Goal: Task Accomplishment & Management: Manage account settings

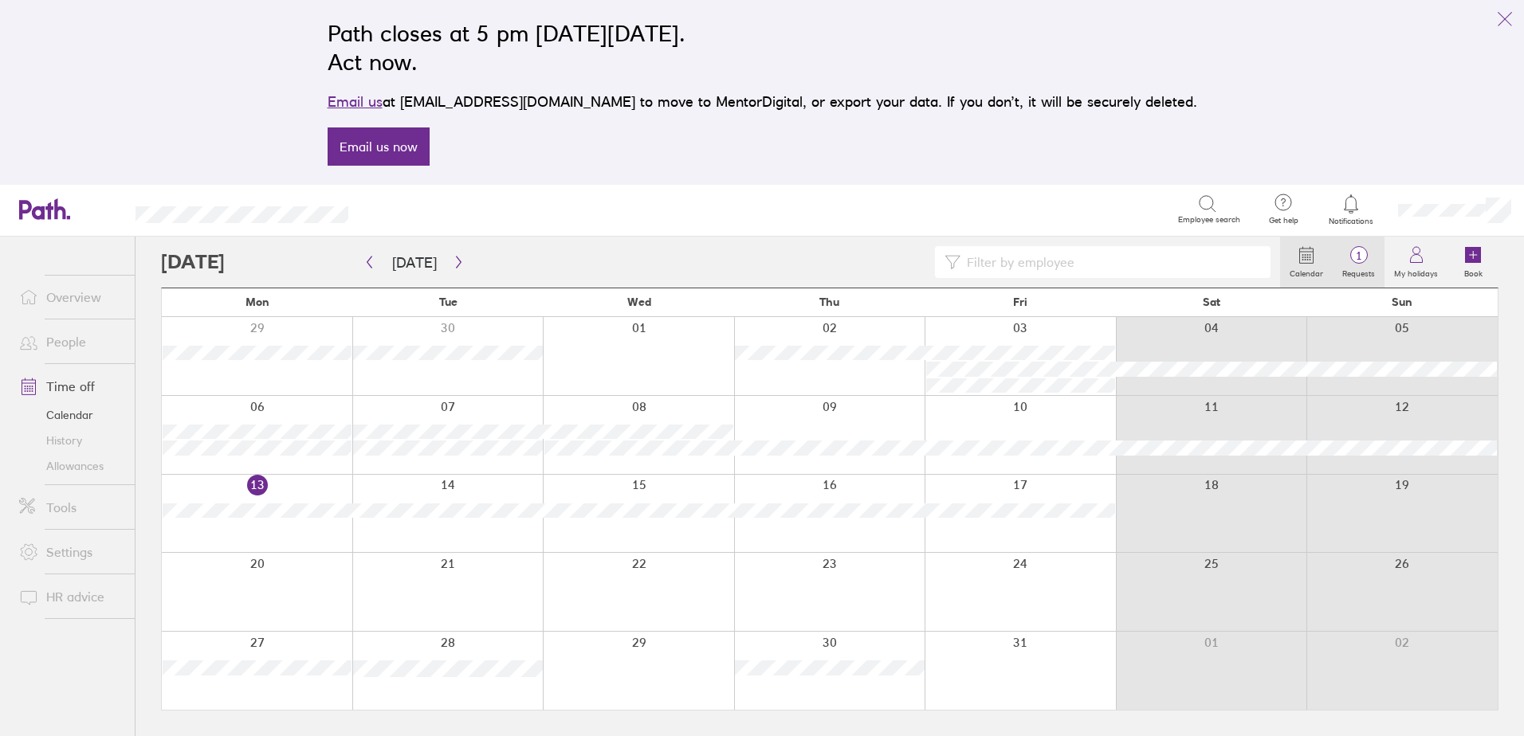
click at [1348, 253] on span "1" at bounding box center [1358, 255] width 52 height 13
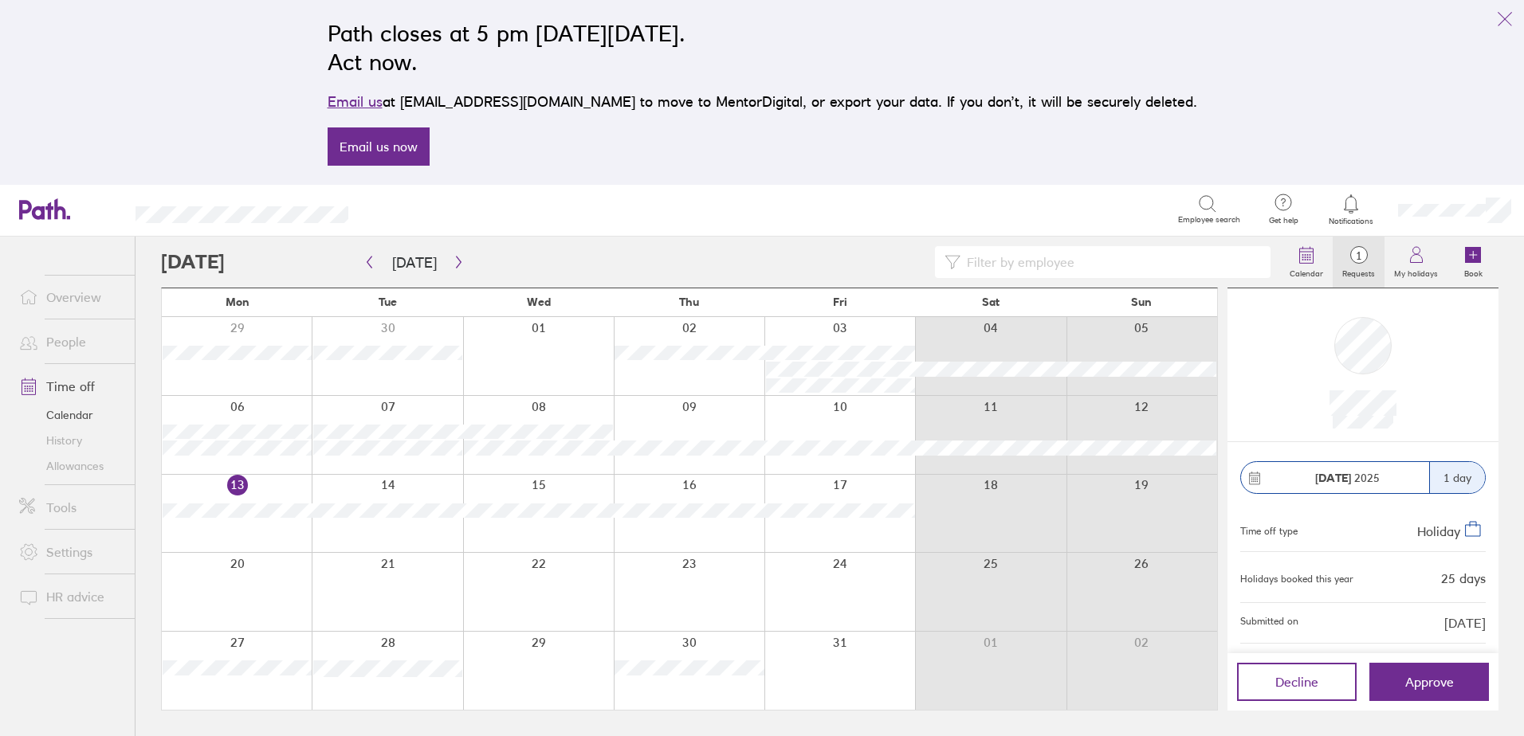
scroll to position [3, 0]
click at [1396, 673] on button "Approve" at bounding box center [1429, 682] width 120 height 38
click at [457, 257] on icon "button" at bounding box center [459, 262] width 12 height 13
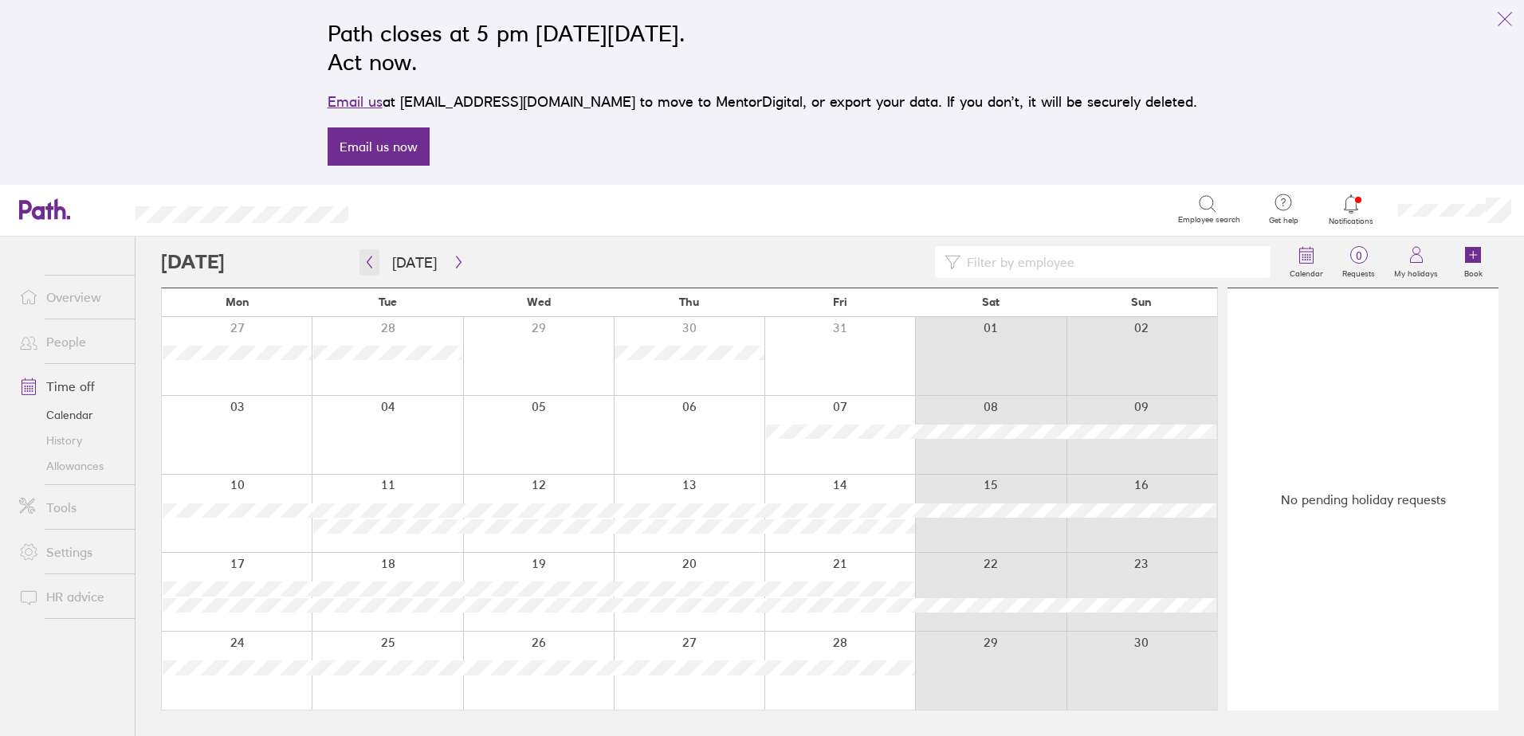
click at [367, 257] on icon "button" at bounding box center [369, 262] width 12 height 13
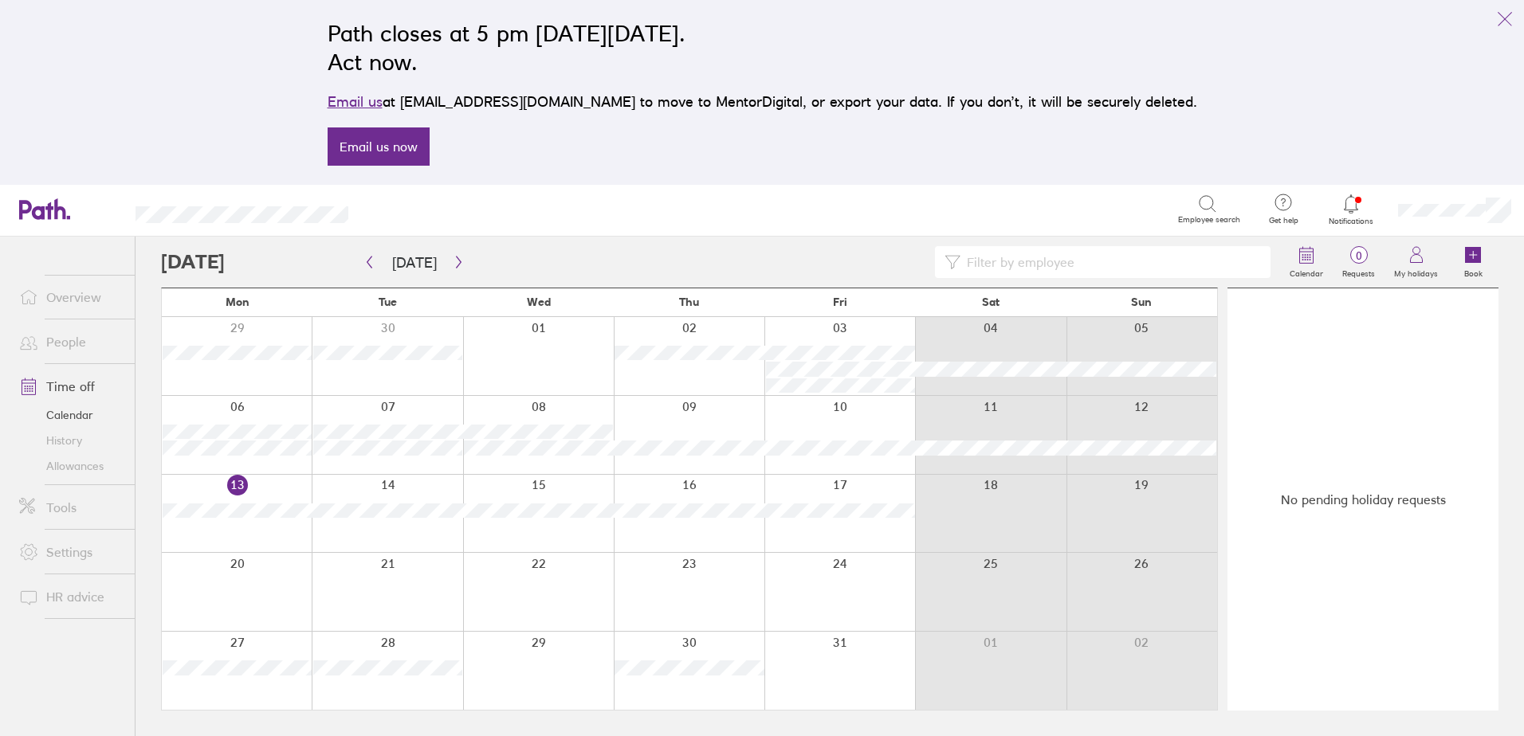
click at [80, 468] on link "Allowances" at bounding box center [70, 465] width 128 height 25
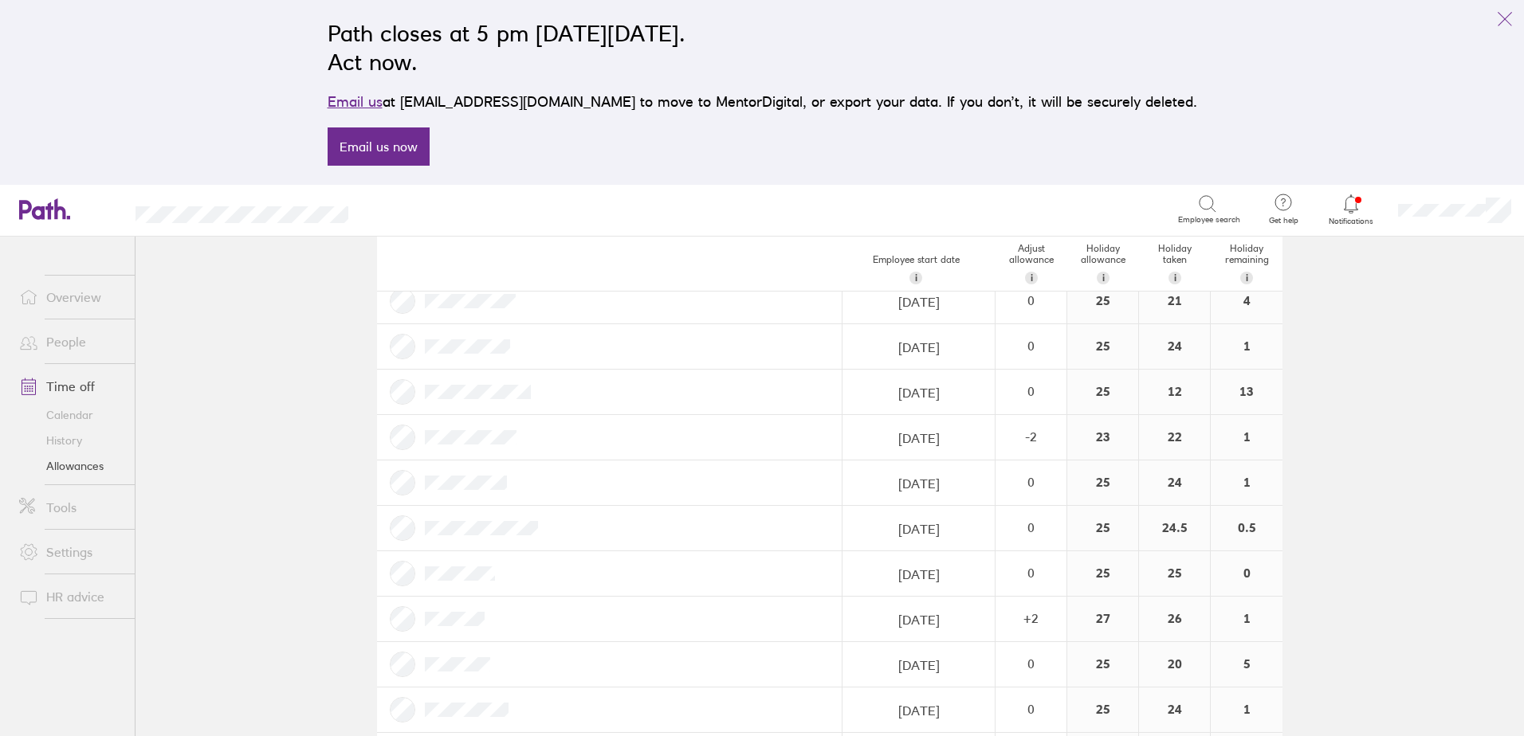
scroll to position [210, 0]
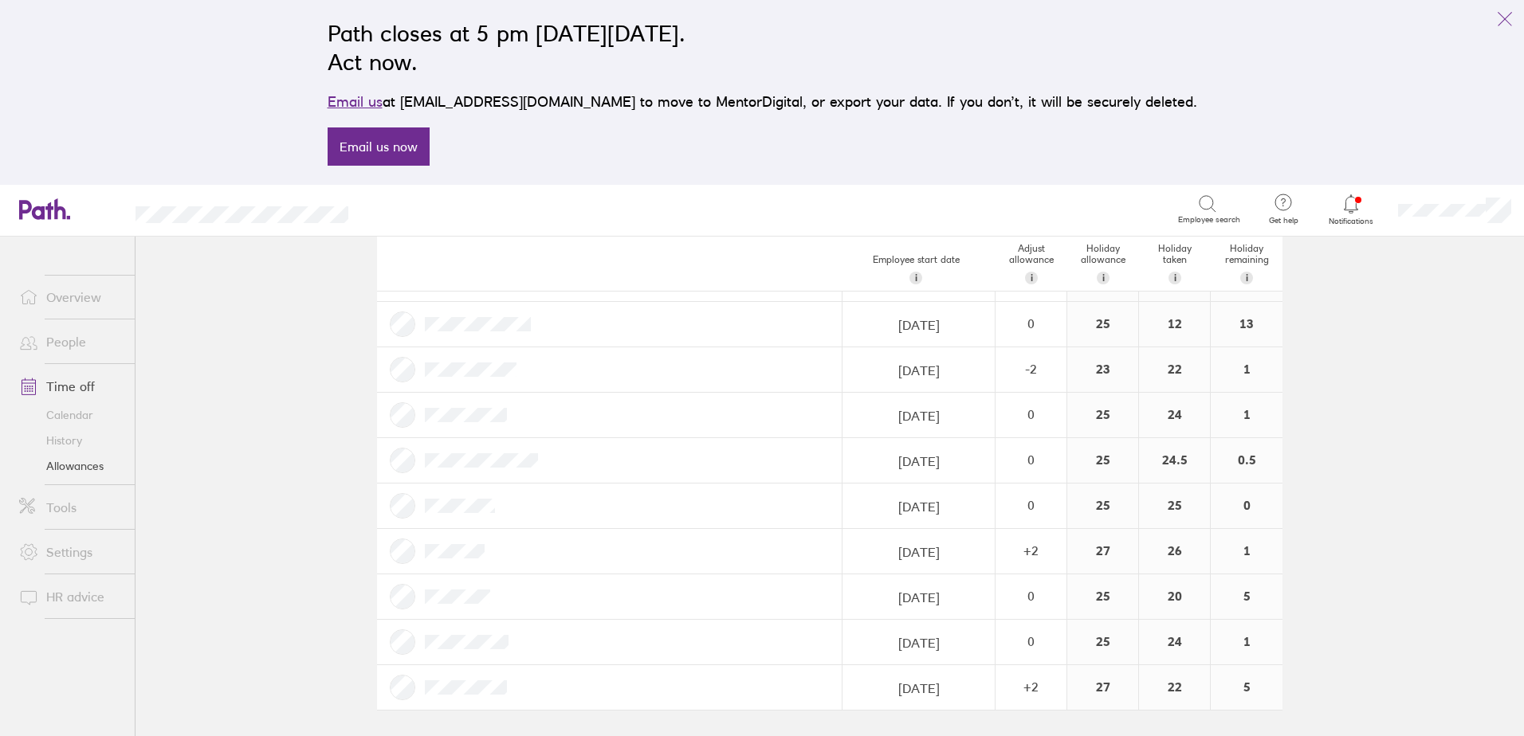
click at [1357, 197] on icon at bounding box center [1350, 203] width 19 height 19
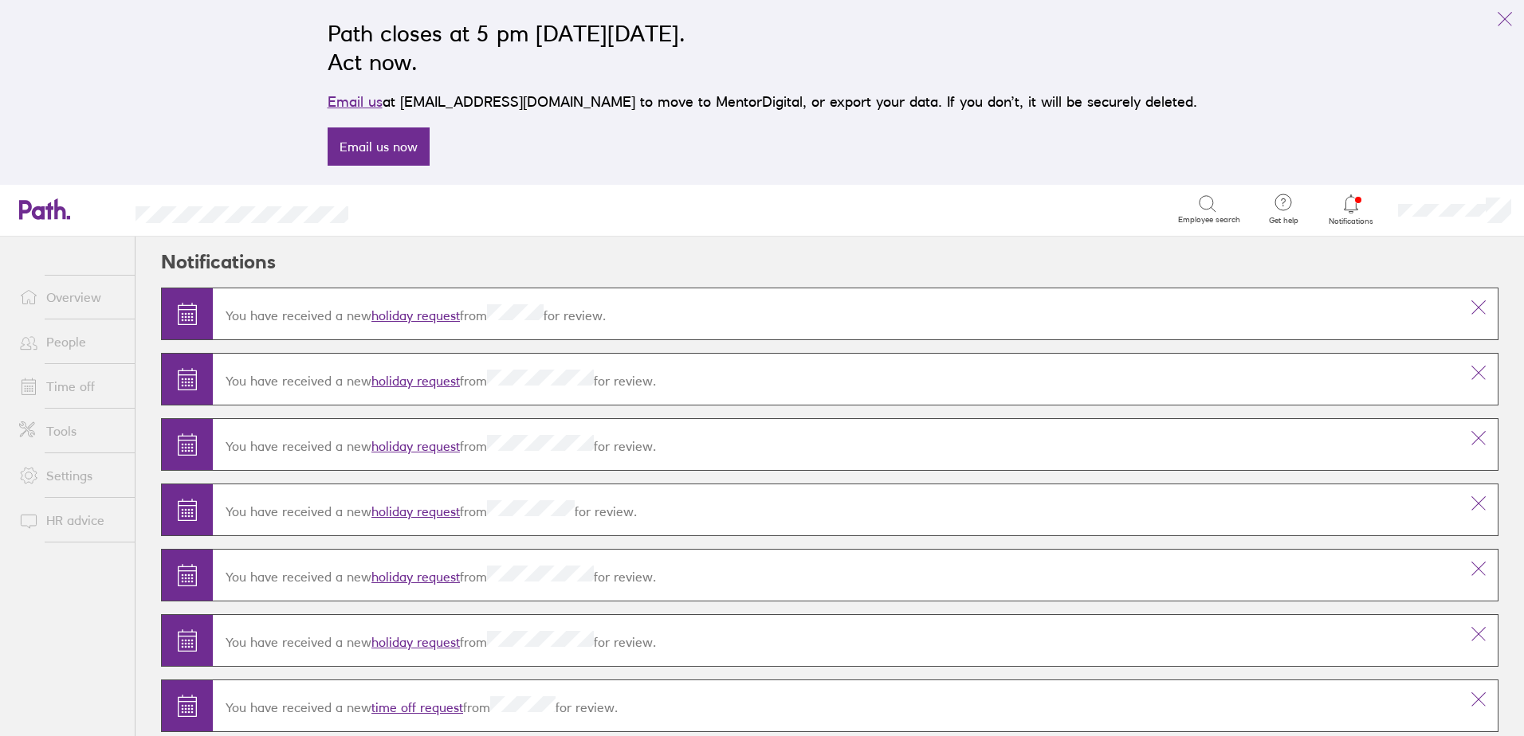
click at [432, 320] on link "holiday request" at bounding box center [415, 316] width 88 height 16
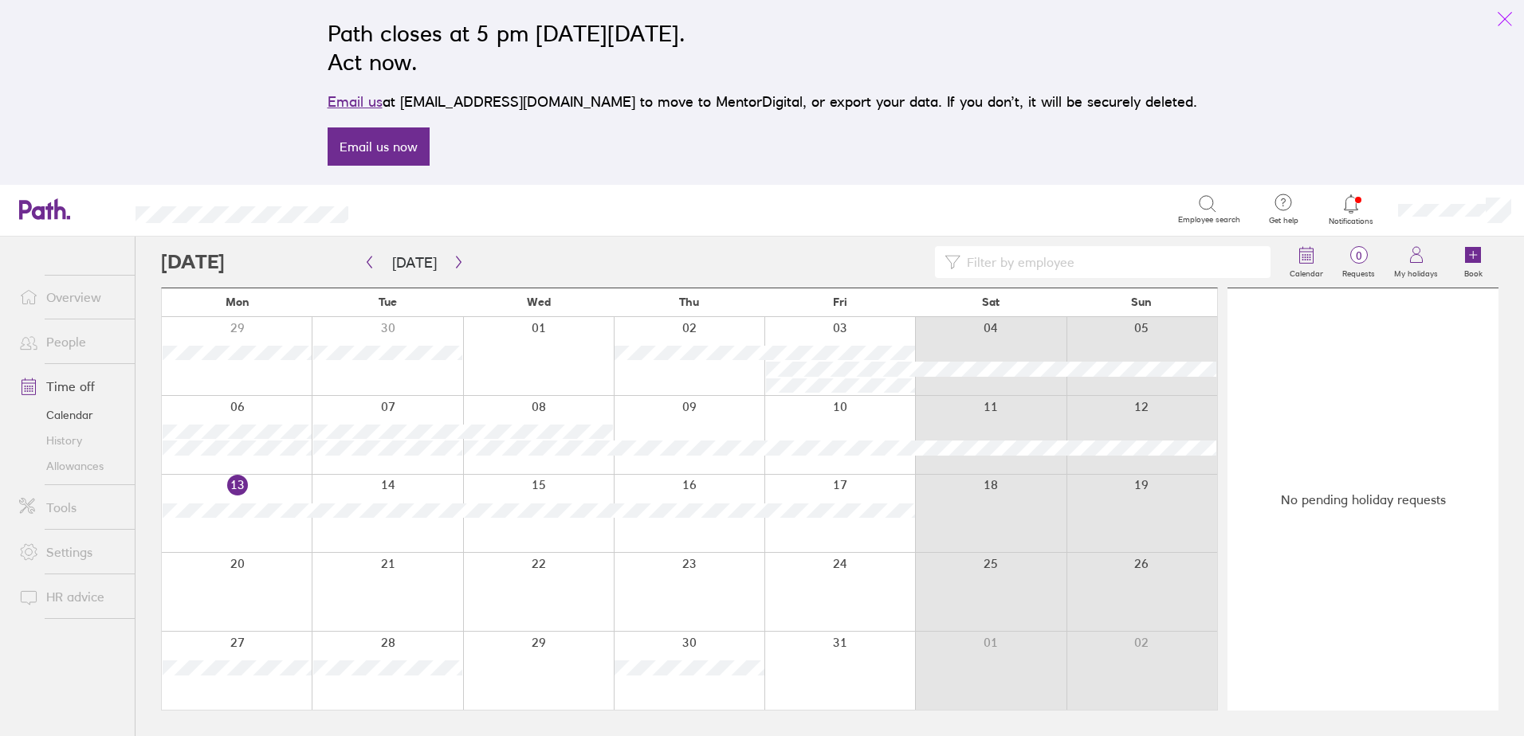
click at [1500, 20] on icon "link" at bounding box center [1504, 19] width 19 height 19
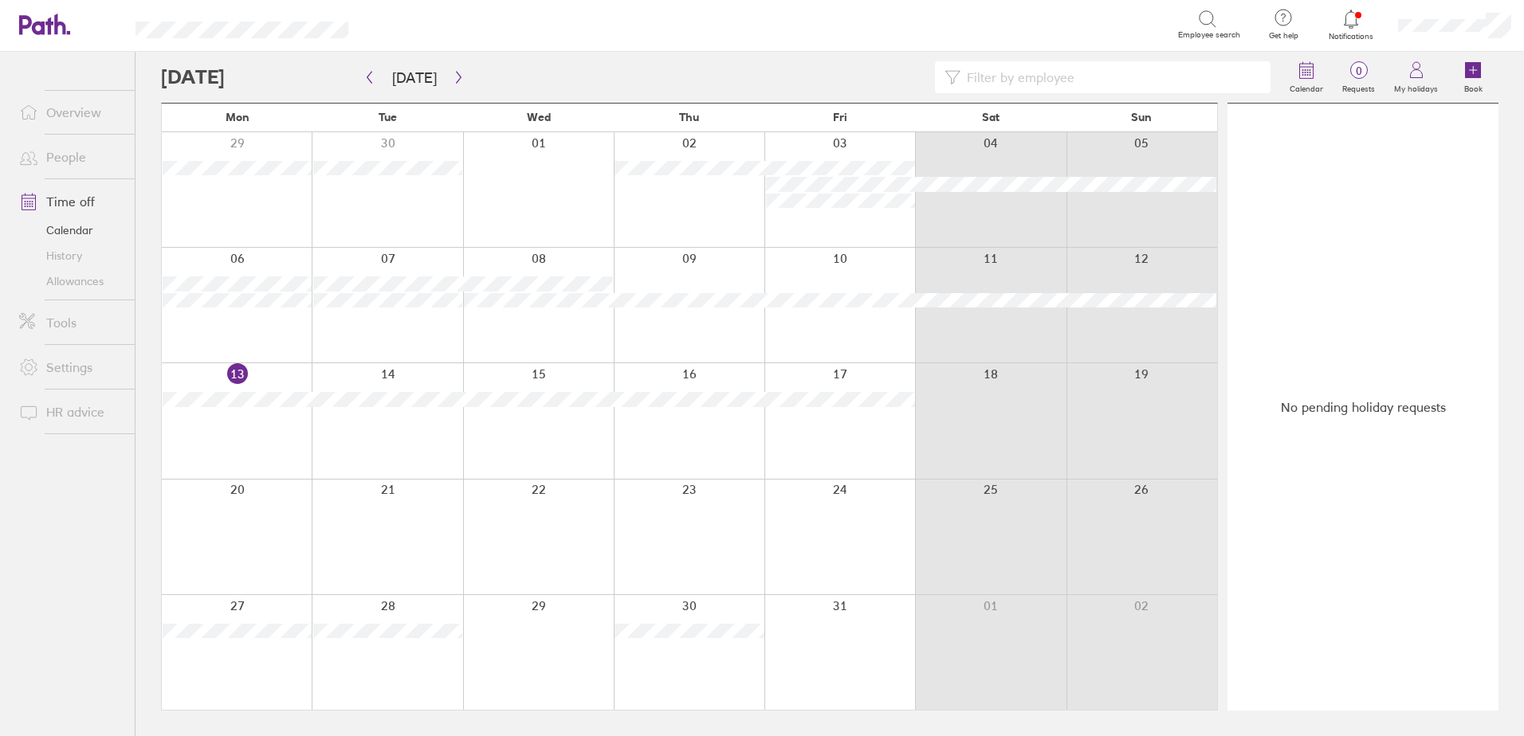
click at [1353, 18] on icon at bounding box center [1350, 19] width 19 height 19
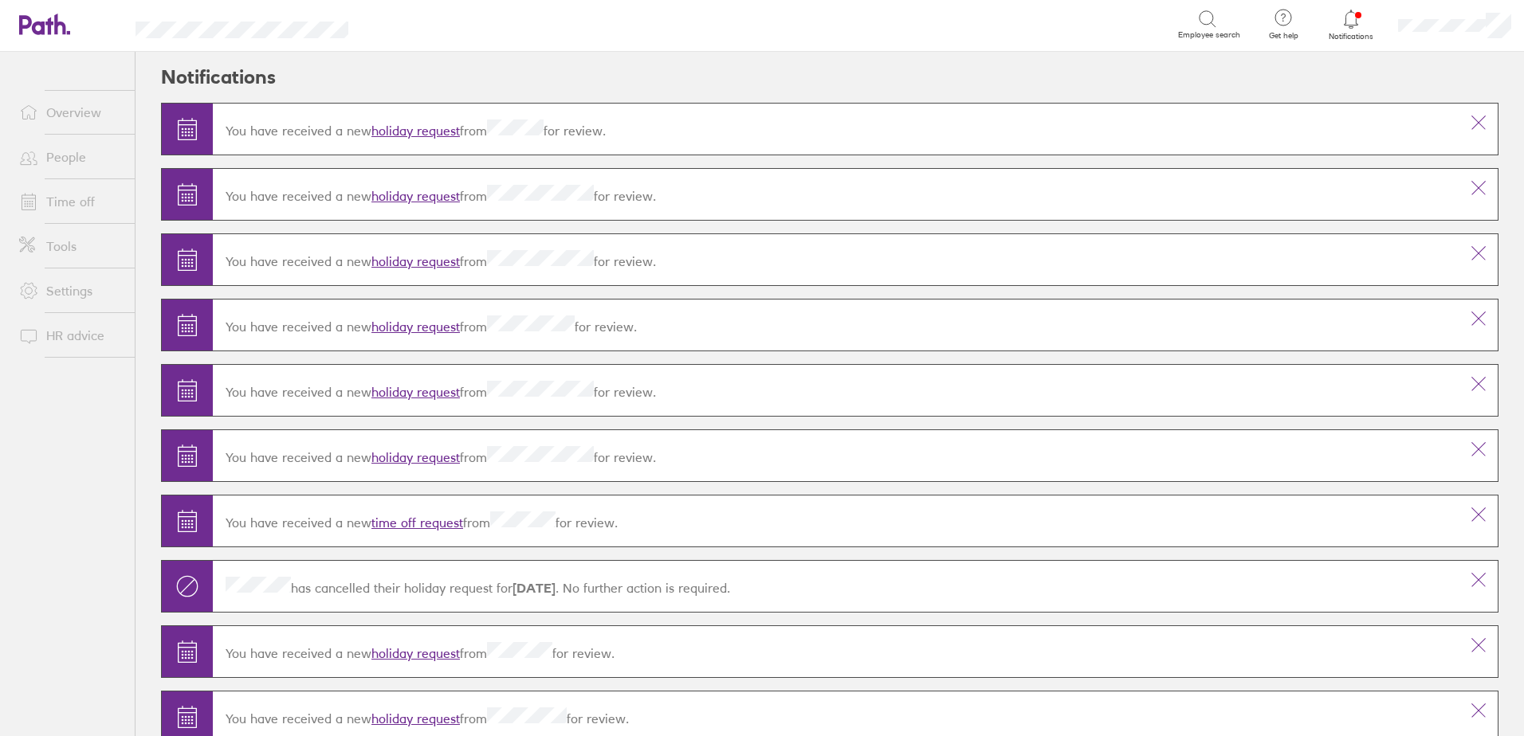
click at [474, 203] on div "You have received a new holiday request from for review." at bounding box center [836, 194] width 1246 height 45
click at [438, 205] on div "You have received a new holiday request from for review." at bounding box center [836, 194] width 1246 height 45
click at [422, 192] on link "holiday request" at bounding box center [415, 196] width 88 height 16
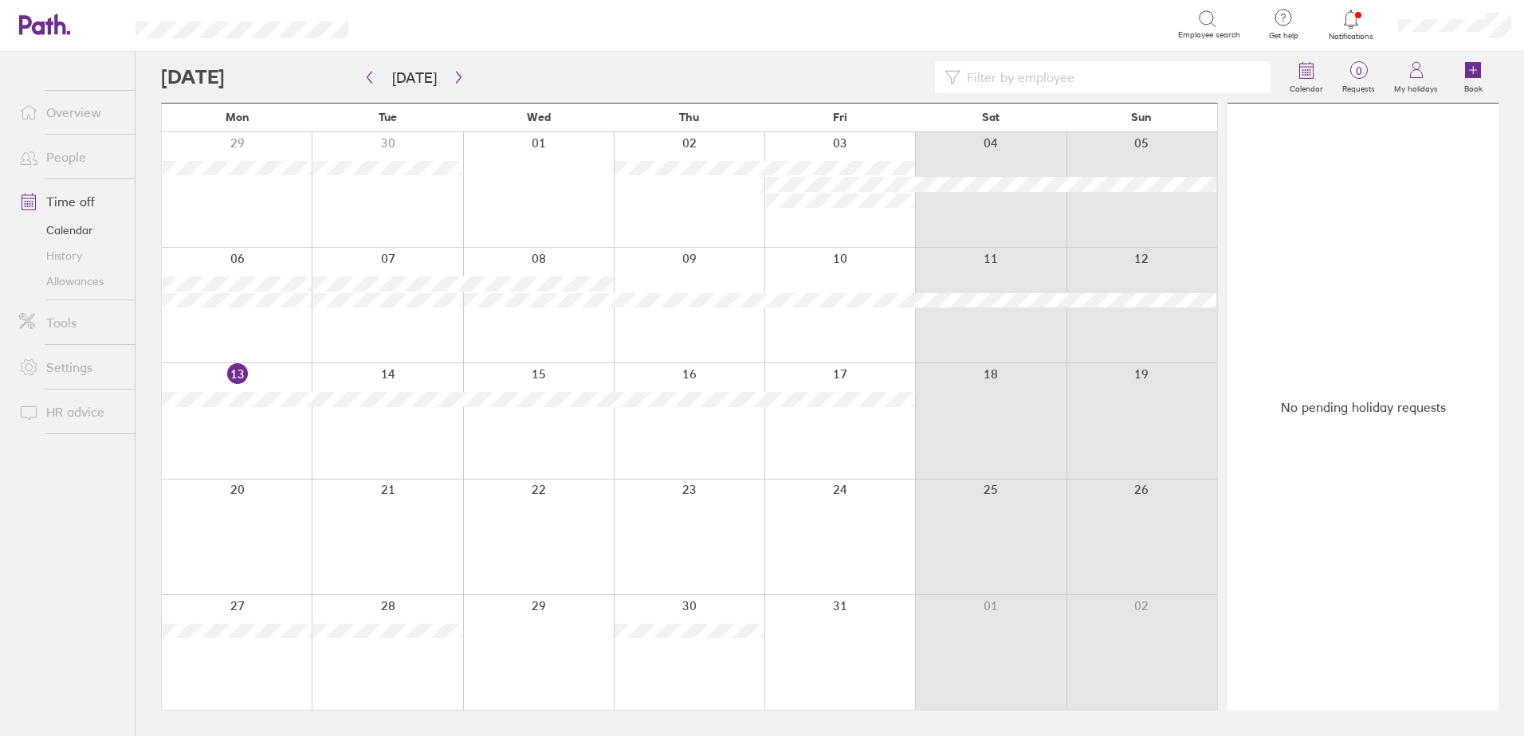
click at [1359, 14] on icon at bounding box center [1350, 19] width 19 height 19
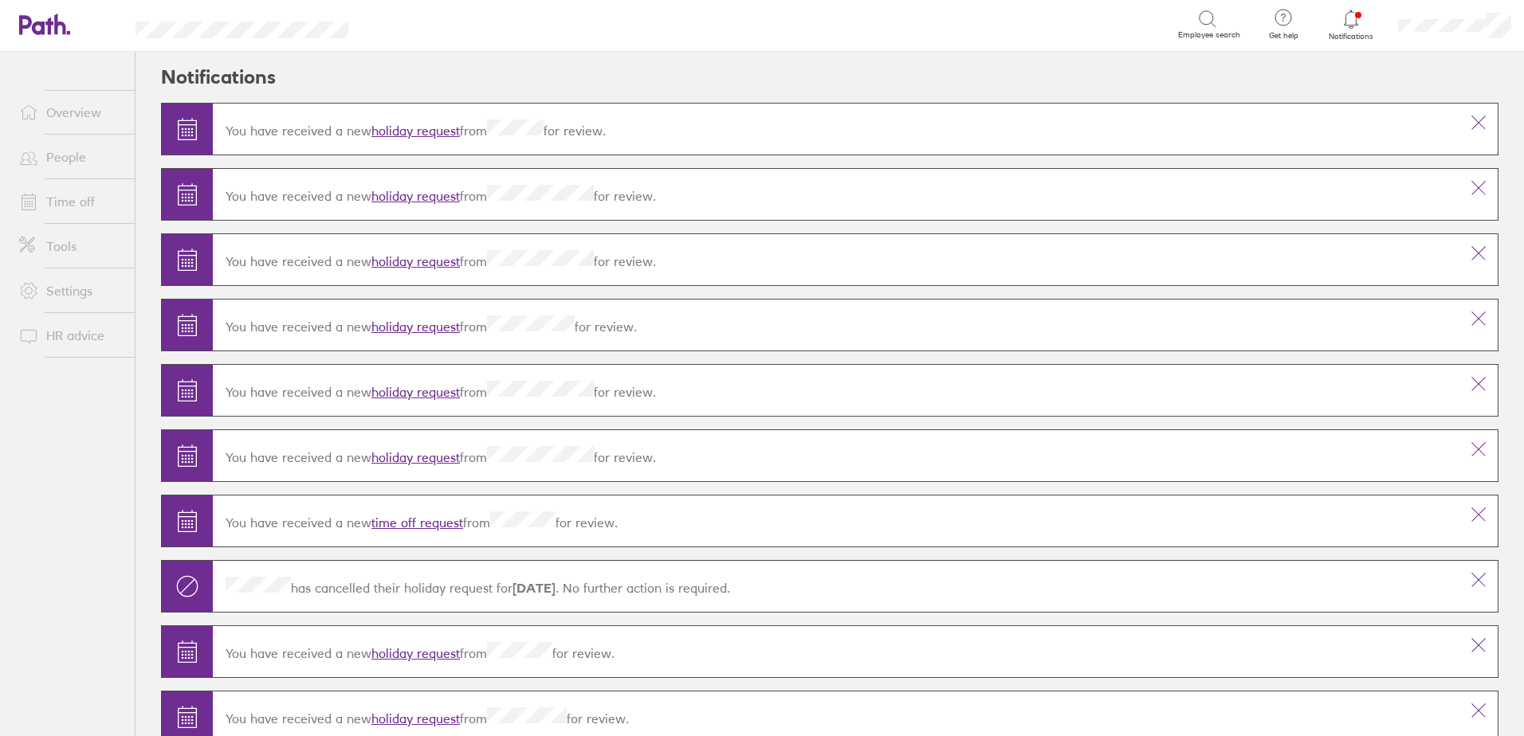
click at [408, 264] on link "holiday request" at bounding box center [415, 261] width 88 height 16
